Goal: Task Accomplishment & Management: Manage account settings

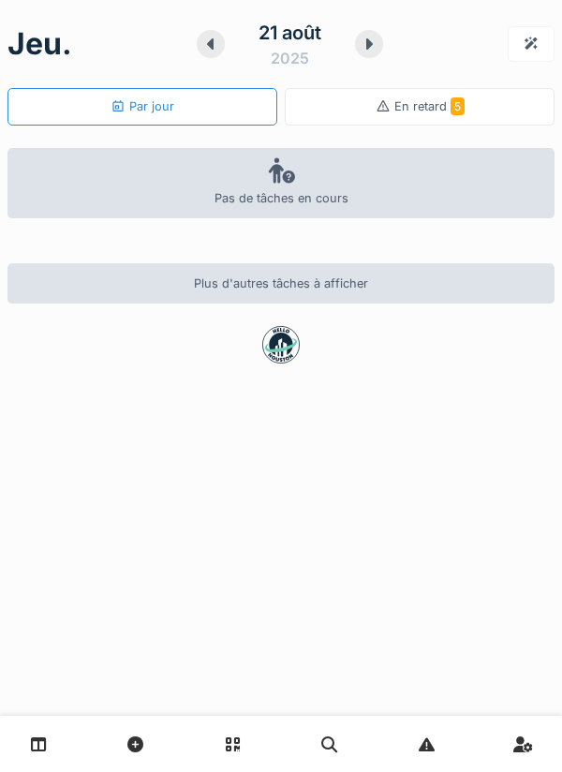
click at [51, 749] on link at bounding box center [39, 744] width 48 height 44
click at [332, 100] on div "En retard 5" at bounding box center [420, 106] width 270 height 37
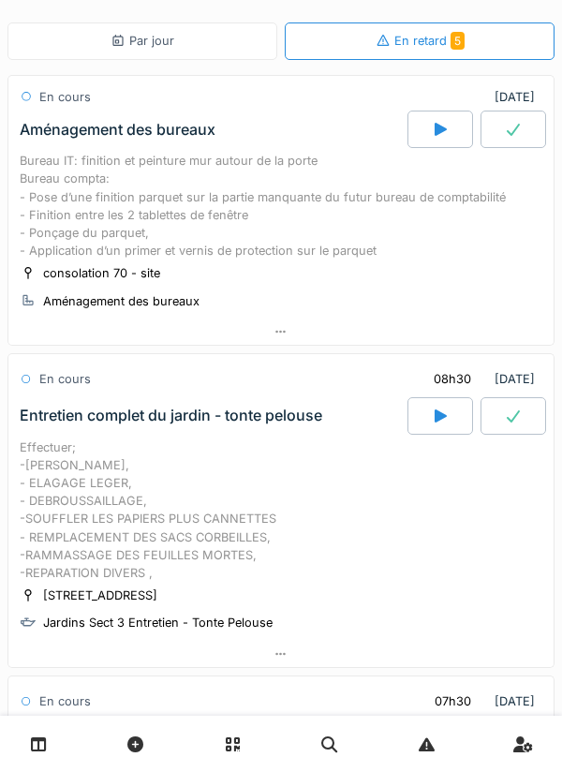
click at [189, 51] on div "Par jour" at bounding box center [142, 40] width 270 height 37
